Goal: Information Seeking & Learning: Learn about a topic

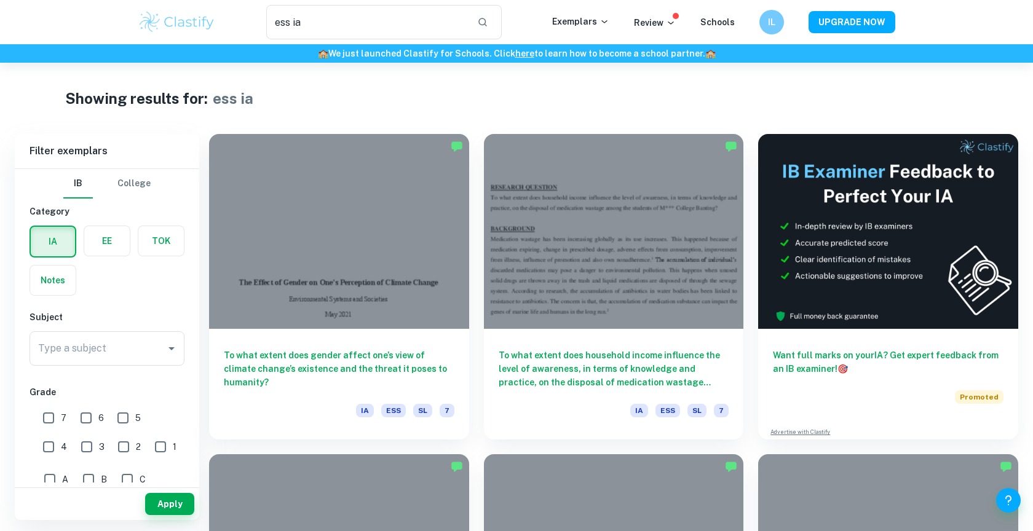
scroll to position [134, 0]
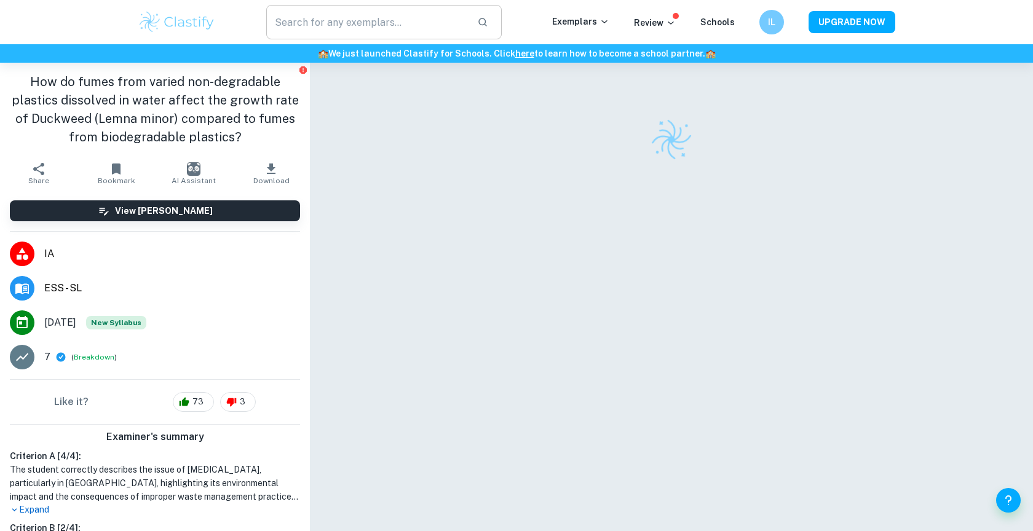
scroll to position [3, 0]
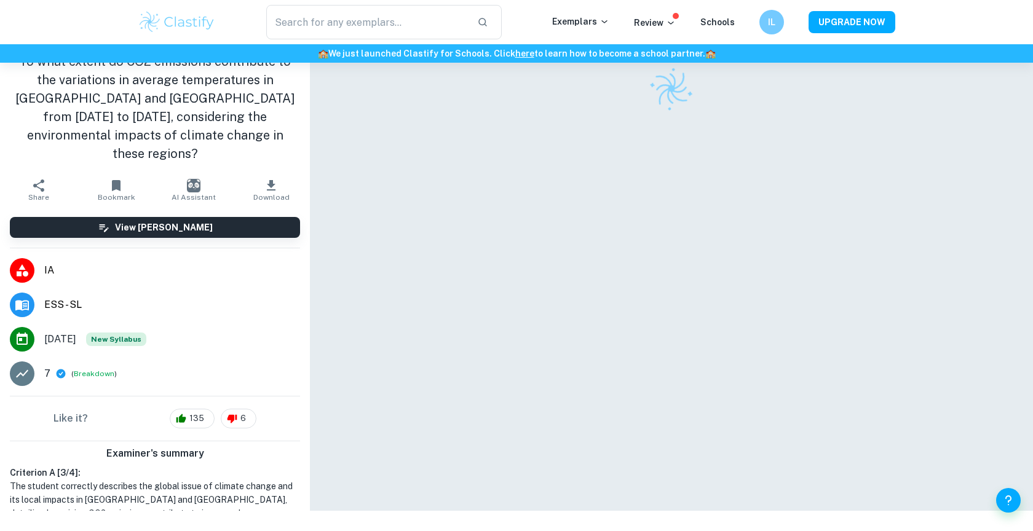
scroll to position [63, 0]
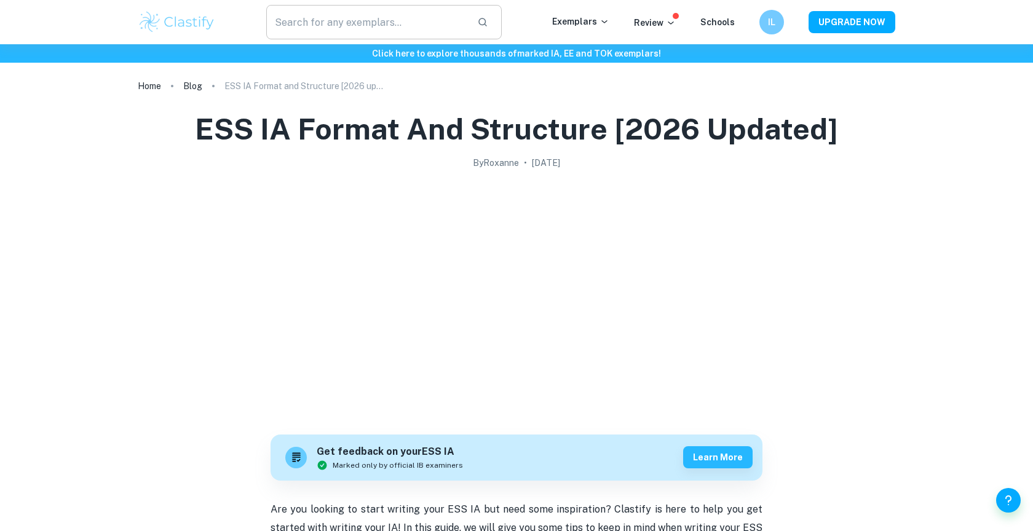
scroll to position [742, 0]
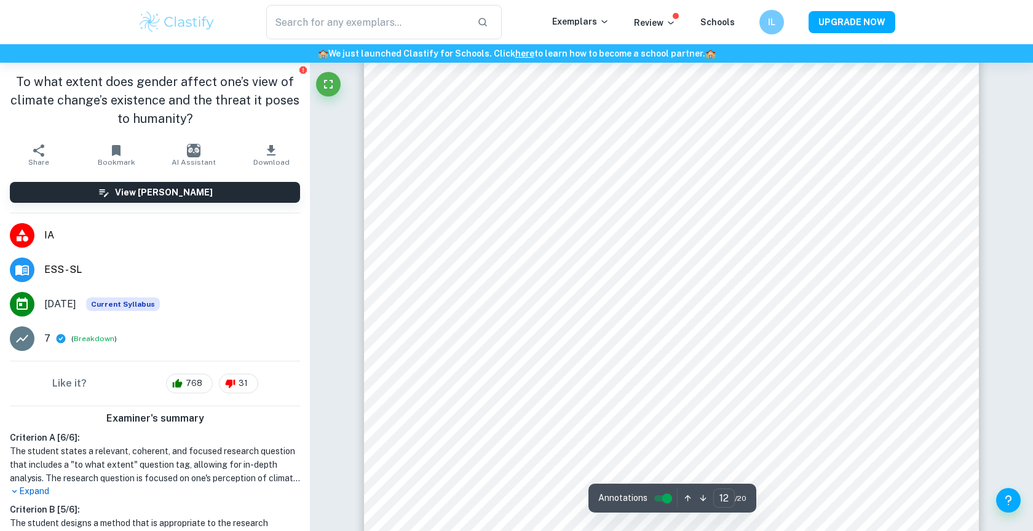
scroll to position [10112, 0]
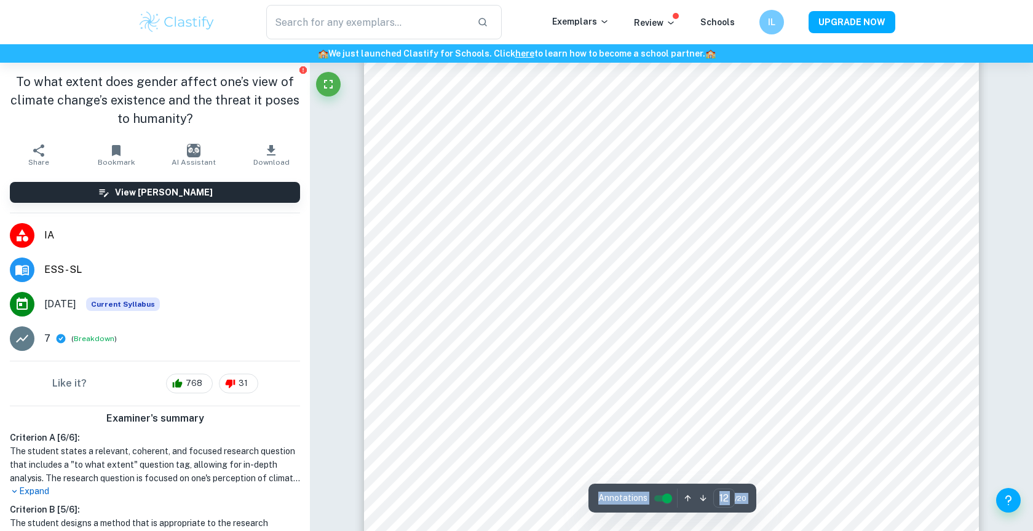
scroll to position [10320, 0]
type input "13"
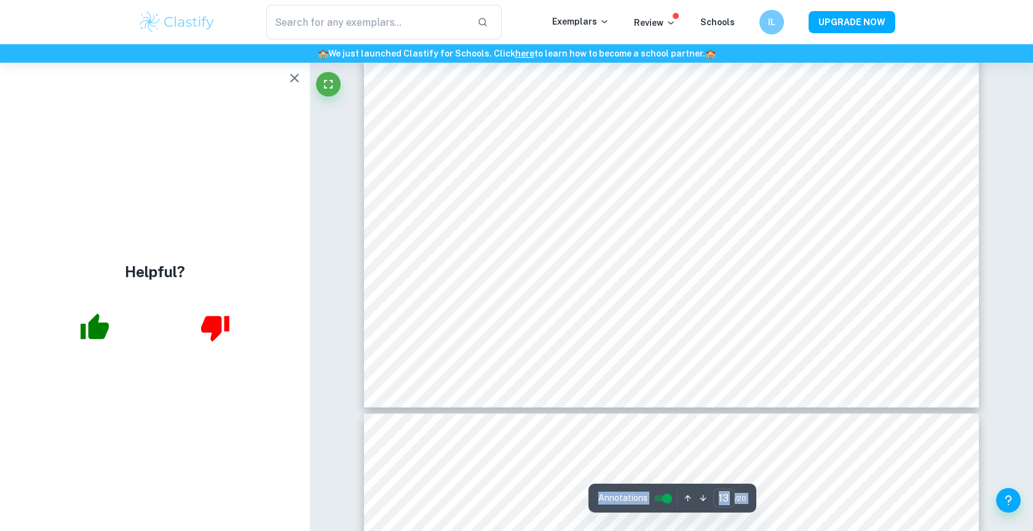
scroll to position [11347, 0]
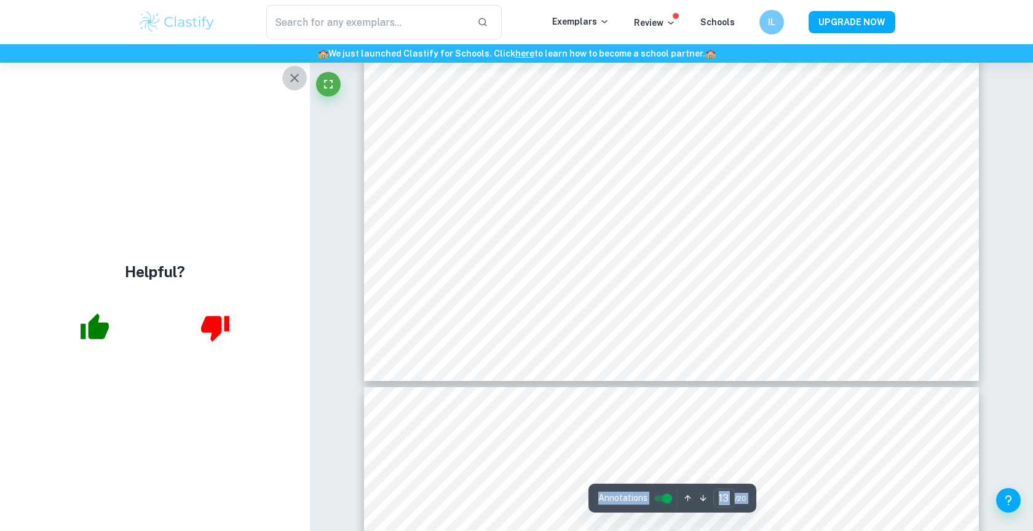
click at [294, 79] on icon "button" at bounding box center [294, 78] width 9 height 9
